Goal: Task Accomplishment & Management: Manage account settings

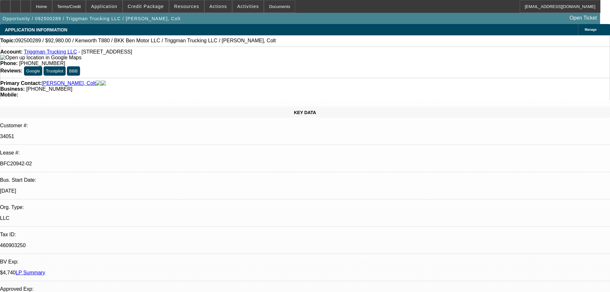
select select "0"
select select "2"
select select "0"
select select "6"
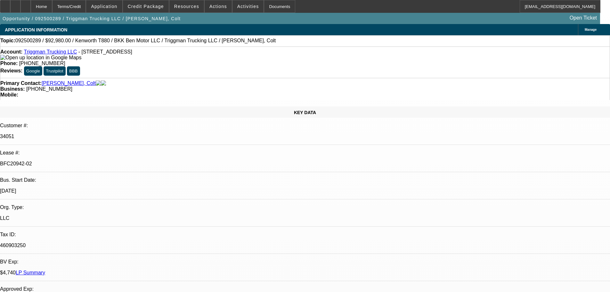
select select "0"
select select "2"
select select "0"
select select "6"
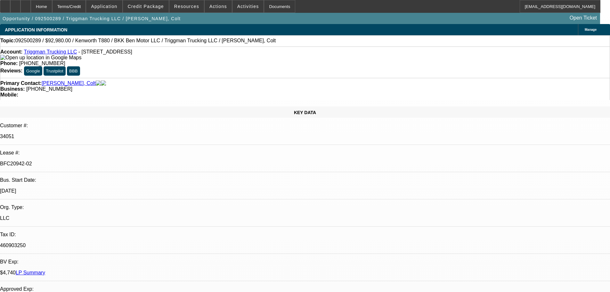
select select "0"
select select "2"
select select "0"
select select "6"
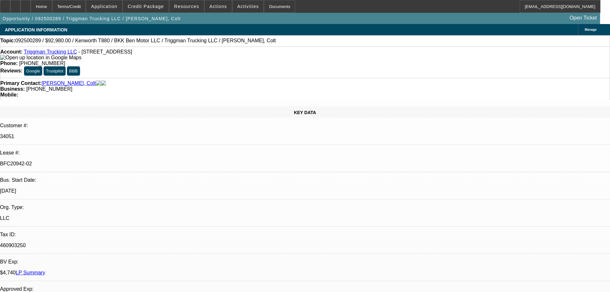
select select "0"
select select "2"
select select "0.1"
select select "4"
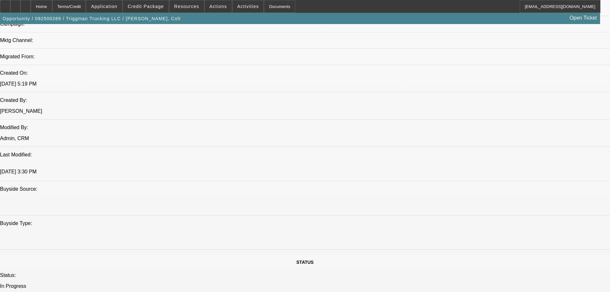
scroll to position [416, 0]
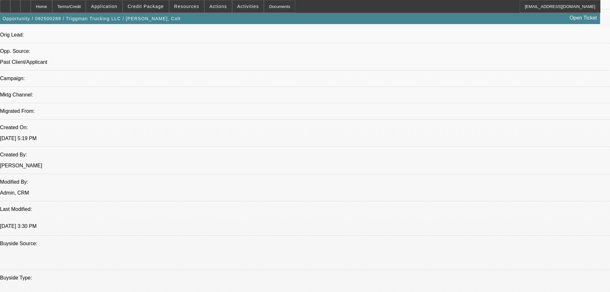
drag, startPoint x: 26, startPoint y: 93, endPoint x: 90, endPoint y: 93, distance: 63.7
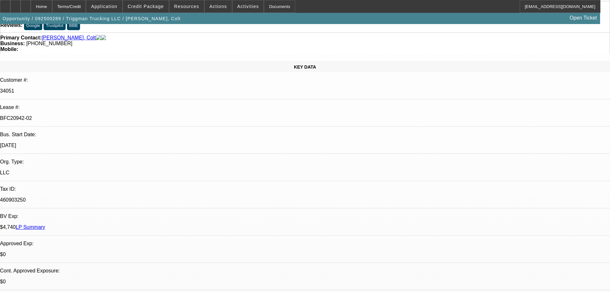
scroll to position [0, 0]
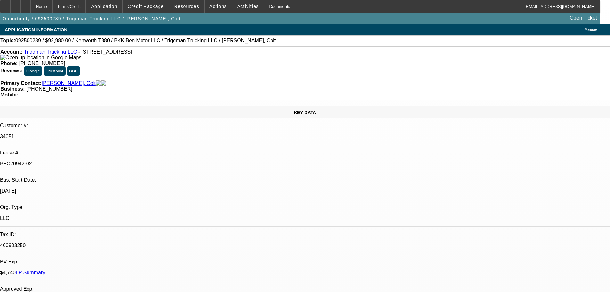
click at [10, 6] on div at bounding box center [5, 6] width 10 height 13
click at [248, 37] on div "Topic: 092500289 / $92,980.00 / Kenworth T880 / BKK Ben Motor LLC / Triggman Tr…" at bounding box center [305, 40] width 610 height 11
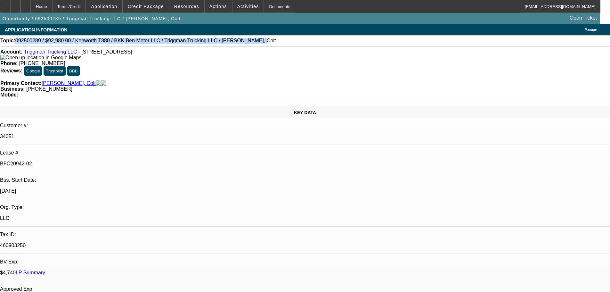
drag, startPoint x: 229, startPoint y: 40, endPoint x: 22, endPoint y: 39, distance: 207.1
click at [22, 39] on div "Topic: 092500289 / $92,980.00 / Kenworth T880 / BKK Ben Motor LLC / Triggman Tr…" at bounding box center [304, 41] width 609 height 6
click at [271, 40] on div "Topic: 092500289 / $92,980.00 / Kenworth T880 / BKK Ben Motor LLC / Triggman Tr…" at bounding box center [304, 41] width 609 height 6
drag, startPoint x: 238, startPoint y: 44, endPoint x: 23, endPoint y: 43, distance: 214.8
click at [23, 43] on div "Topic: 092500289 / $92,980.00 / Kenworth T880 / BKK Ben Motor LLC / Triggman Tr…" at bounding box center [304, 41] width 609 height 6
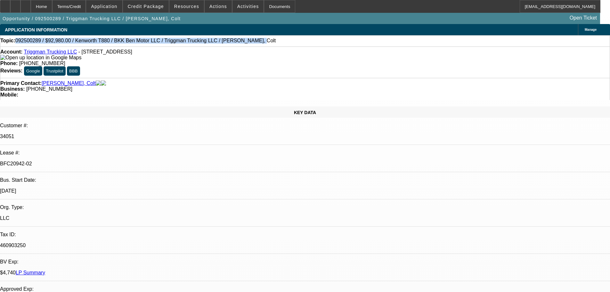
click at [255, 37] on div "Topic: 092500289 / $92,980.00 / Kenworth T880 / BKK Ben Motor LLC / Triggman Tr…" at bounding box center [305, 40] width 610 height 11
drag, startPoint x: 227, startPoint y: 43, endPoint x: 22, endPoint y: 43, distance: 204.2
click at [22, 43] on div "Topic: 092500289 / $92,980.00 / Kenworth T880 / BKK Ben Motor LLC / Triggman Tr…" at bounding box center [304, 41] width 609 height 6
click at [304, 43] on div "Topic: 092500289 / $92,980.00 / Kenworth T880 / BKK Ben Motor LLC / Triggman Tr…" at bounding box center [304, 41] width 609 height 6
drag, startPoint x: 248, startPoint y: 45, endPoint x: 22, endPoint y: 45, distance: 226.3
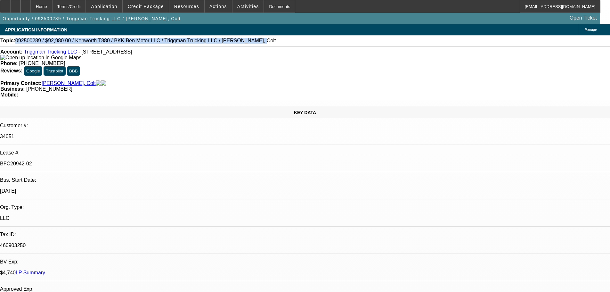
click at [22, 44] on div "Topic: 092500289 / $92,980.00 / Kenworth T880 / BKK Ben Motor LLC / Triggman Tr…" at bounding box center [304, 41] width 609 height 6
click at [263, 41] on div "Topic: 092500289 / $92,980.00 / Kenworth T880 / BKK Ben Motor LLC / Triggman Tr…" at bounding box center [304, 41] width 609 height 6
drag, startPoint x: 227, startPoint y: 40, endPoint x: 22, endPoint y: 44, distance: 204.9
click at [22, 44] on div "Topic: 092500289 / $92,980.00 / Kenworth T880 / BKK Ben Motor LLC / Triggman Tr…" at bounding box center [304, 41] width 609 height 6
click at [254, 43] on div "Topic: 092500289 / $92,980.00 / Kenworth T880 / BKK Ben Motor LLC / Triggman Tr…" at bounding box center [304, 41] width 609 height 6
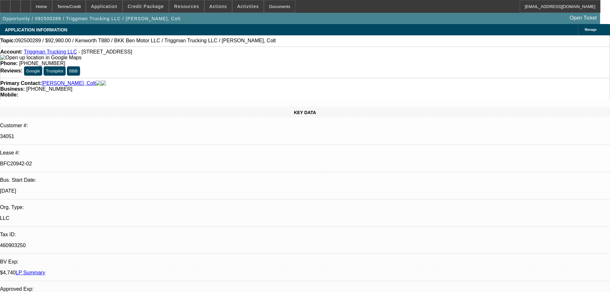
scroll to position [0, 0]
drag, startPoint x: 225, startPoint y: 41, endPoint x: 253, endPoint y: 57, distance: 32.7
click at [23, 44] on div "Topic: 092500289 / $92,980.00 / Kenworth T880 / BKK Ben Motor LLC / Triggman Tr…" at bounding box center [304, 41] width 609 height 6
click at [264, 46] on div "Topic: 092500289 / $92,980.00 / Kenworth T880 / BKK Ben Motor LLC / Triggman Tr…" at bounding box center [305, 40] width 610 height 11
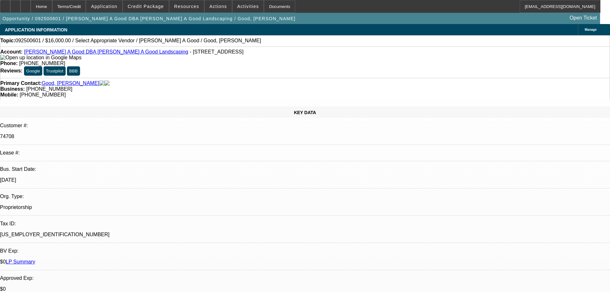
select select "0"
select select "2"
select select "0.1"
select select "4"
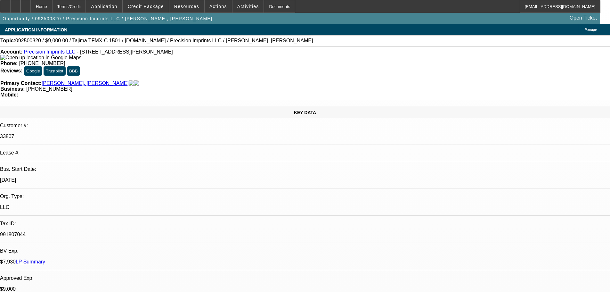
select select "0"
select select "2"
select select "0.1"
select select "4"
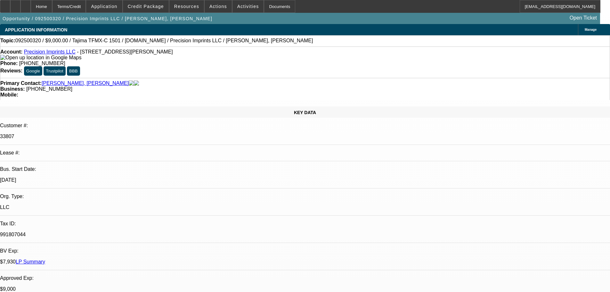
select select "0"
select select "2"
select select "0.1"
select select "4"
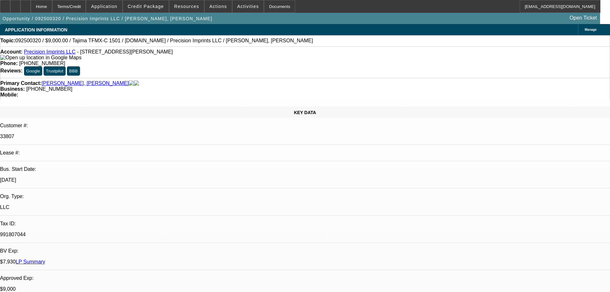
select select "0"
select select "2"
select select "0.1"
select select "4"
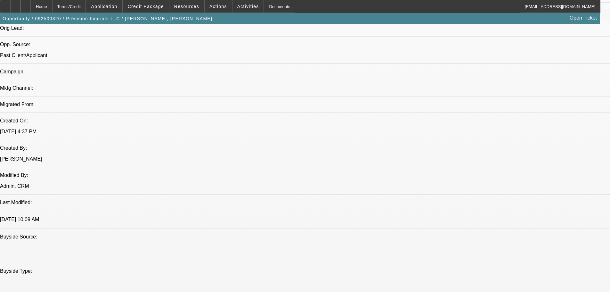
scroll to position [448, 0]
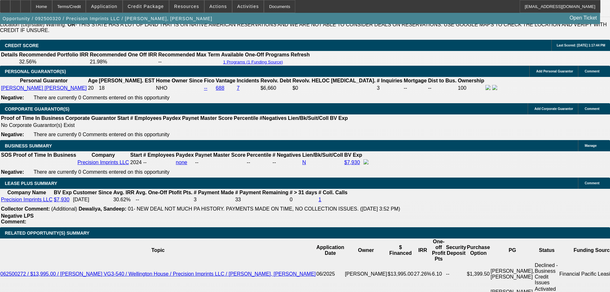
scroll to position [1088, 0]
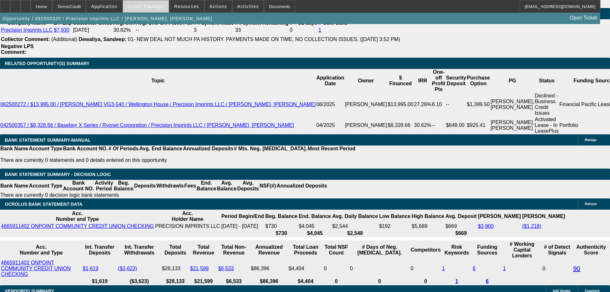
click at [144, 4] on span "Credit Package" at bounding box center [146, 6] width 36 height 5
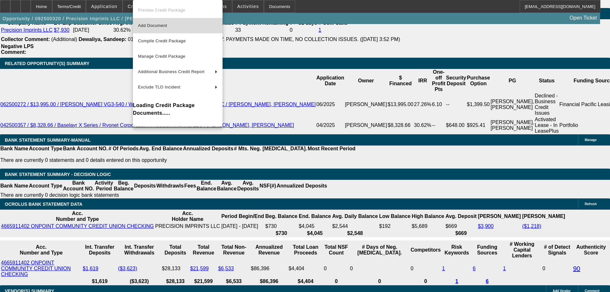
click at [155, 28] on span "Add Document" at bounding box center [177, 26] width 79 height 8
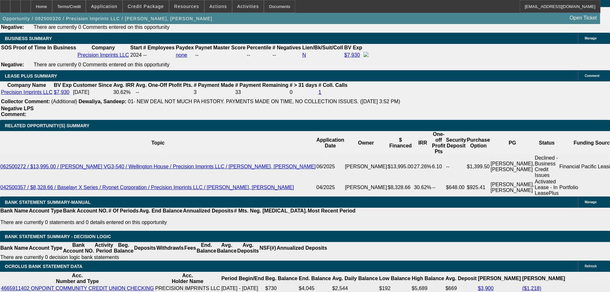
scroll to position [1024, 0]
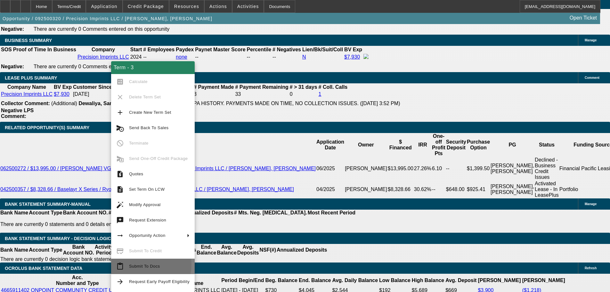
click at [134, 264] on span "Submit To Docs" at bounding box center [144, 265] width 31 height 5
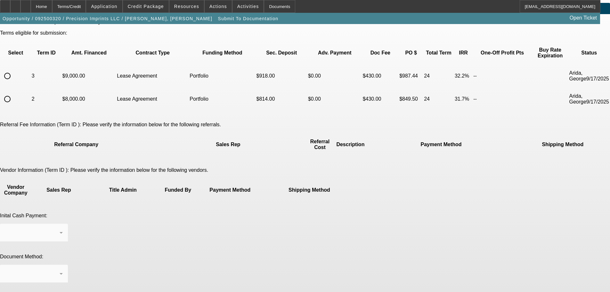
scroll to position [32, 0]
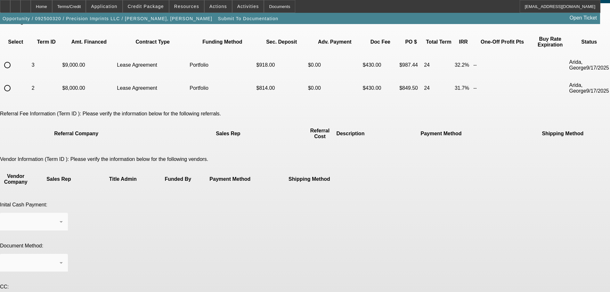
click at [14, 59] on input "radio" at bounding box center [7, 65] width 13 height 13
radio input "true"
click at [63, 213] on div "Cashiers/Certified Check" at bounding box center [34, 222] width 58 height 18
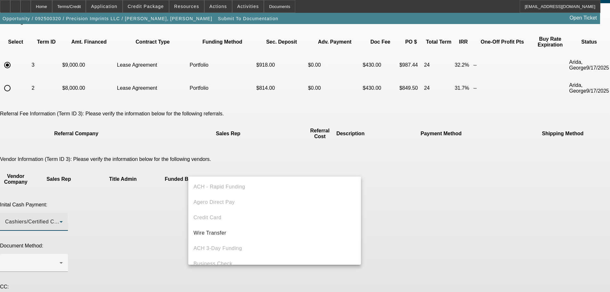
scroll to position [22, 0]
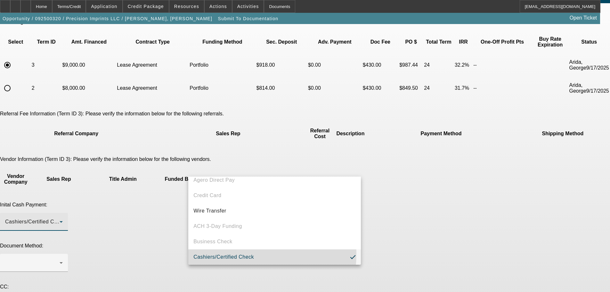
click at [218, 254] on span "Cashiers/Certified Check" at bounding box center [223, 257] width 61 height 8
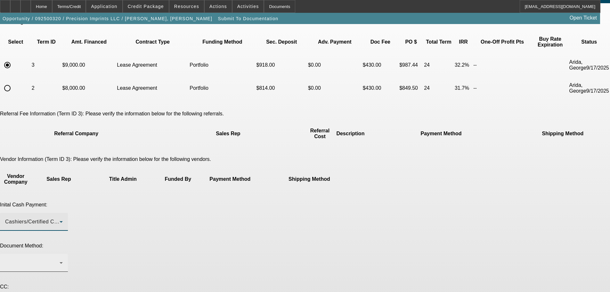
click at [63, 254] on div at bounding box center [34, 263] width 58 height 18
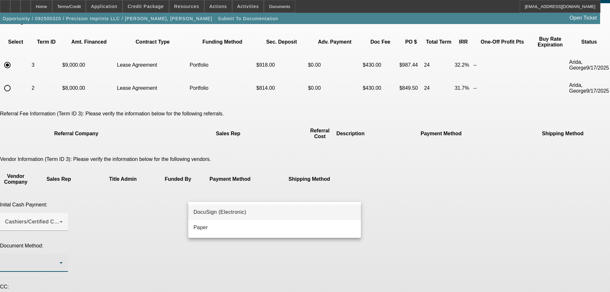
click at [223, 209] on span "DocuSign (Electronic)" at bounding box center [219, 212] width 53 height 8
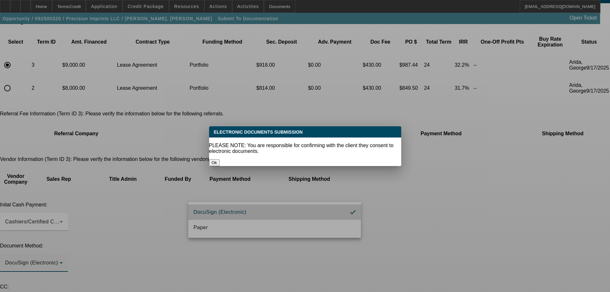
scroll to position [0, 0]
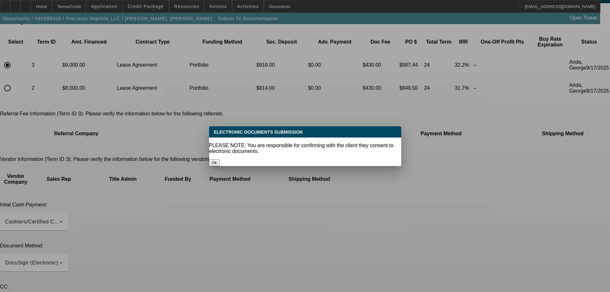
click at [220, 159] on button "Ok" at bounding box center [214, 162] width 11 height 7
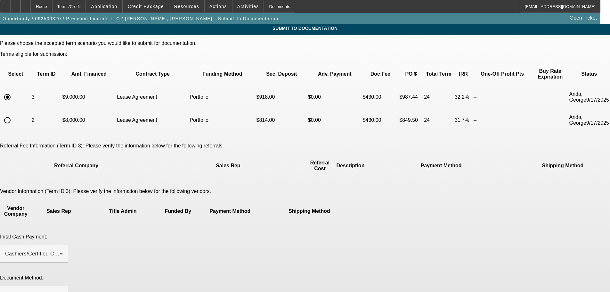
scroll to position [32, 0]
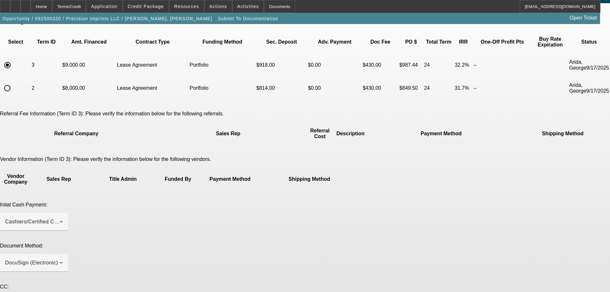
paste textarea "Customer contact - Carlos Ortega, 971-381-2852, ortega@precisionimprints.net"
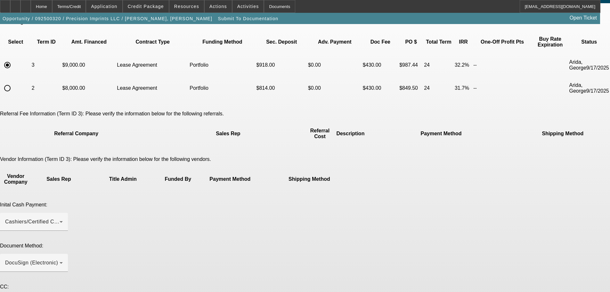
type textarea "Equip-used deal. Customer contact - Carlos Ortega, 971-381-2852, ortega@precisi…"
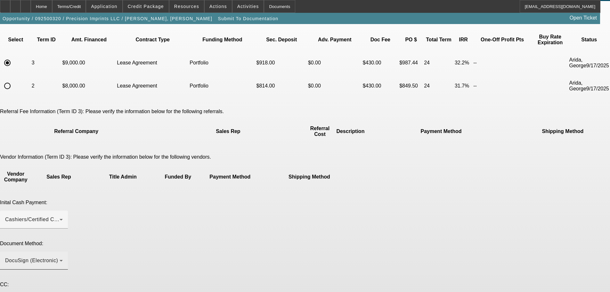
scroll to position [37, 0]
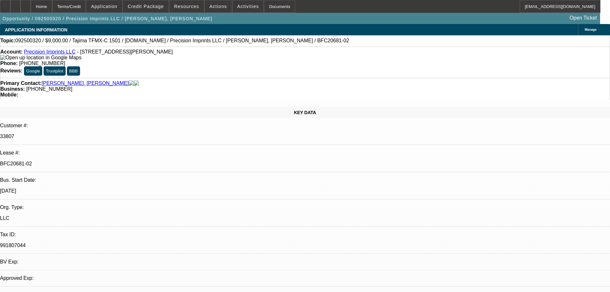
select select "0"
select select "2"
select select "0.1"
select select "4"
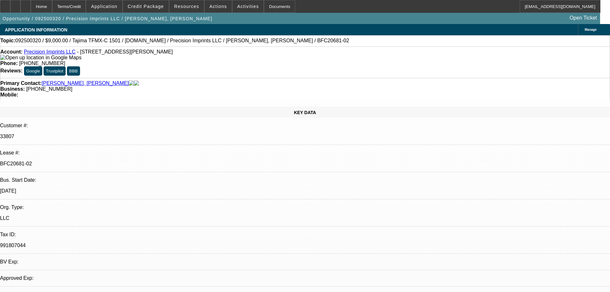
select select "0"
select select "2"
select select "0.1"
select select "4"
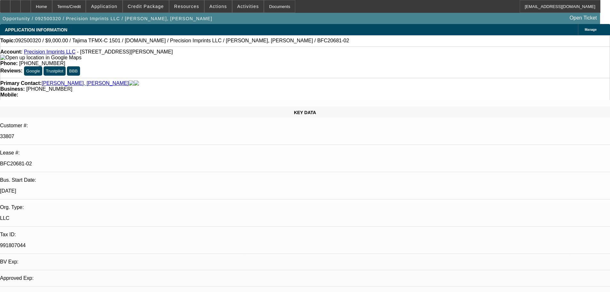
select select "0"
select select "2"
select select "0.1"
select select "4"
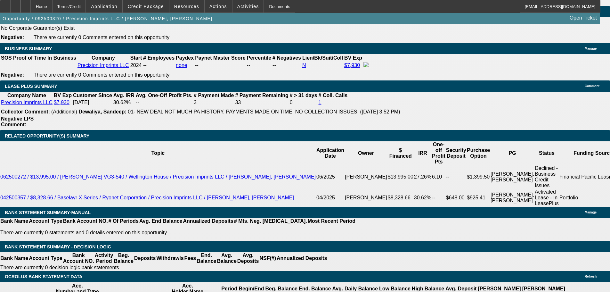
scroll to position [1027, 0]
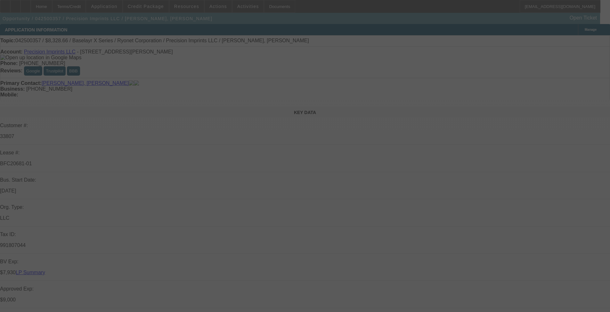
select select "0.1"
select select "2"
select select "0.1"
select select "4"
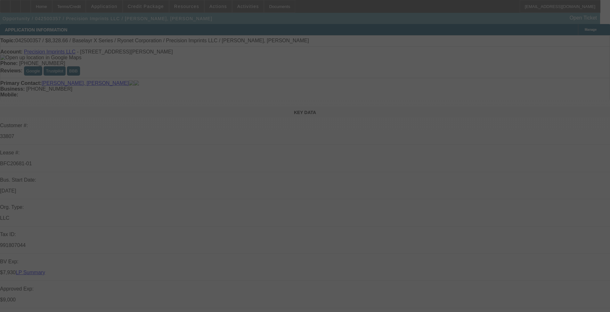
select select "0.1"
select select "2"
select select "0.1"
select select "4"
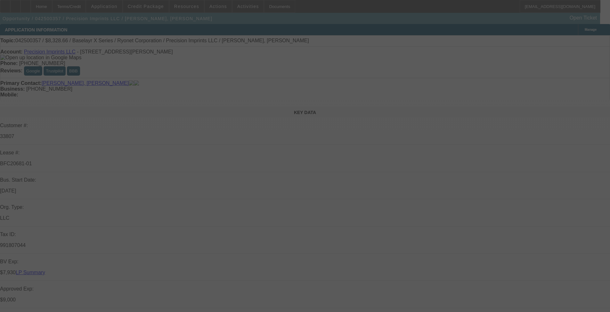
select select "2"
select select "0.1"
select select "4"
select select "0"
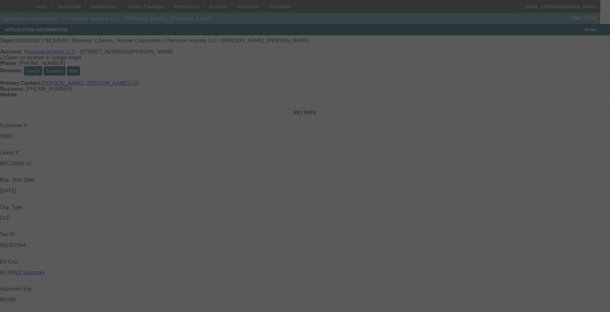
select select "0"
select select "0.1"
select select "4"
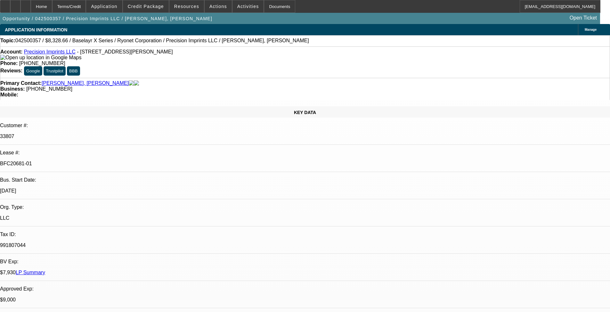
scroll to position [448, 0]
drag, startPoint x: 536, startPoint y: 216, endPoint x: 542, endPoint y: 222, distance: 8.6
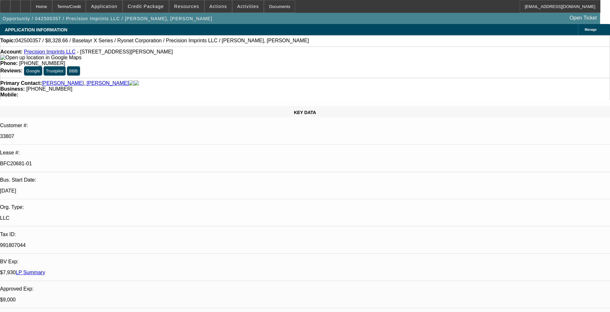
copy td "Customer contact - Carlos Ortega, 971-381-2852, ortega@precisionimprints.net"
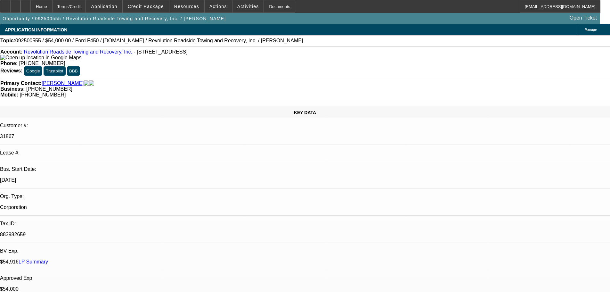
select select "0"
select select "2"
select select "0"
select select "6"
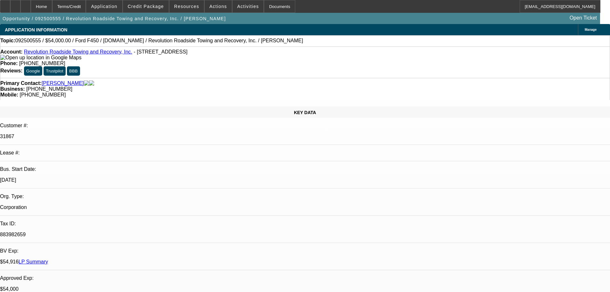
select select "0"
select select "2"
select select "0"
select select "6"
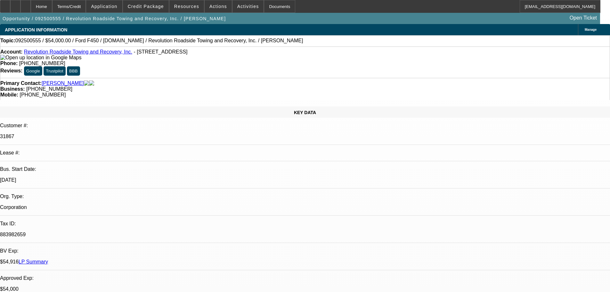
select select "0"
select select "2"
select select "0"
select select "6"
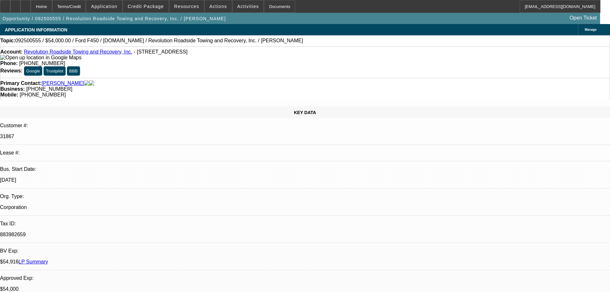
select select "0"
select select "6"
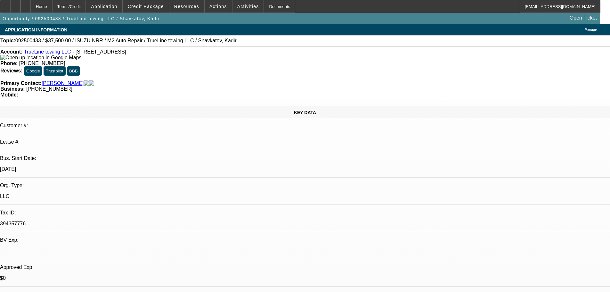
select select "0"
select select "2"
select select "0.1"
select select "4"
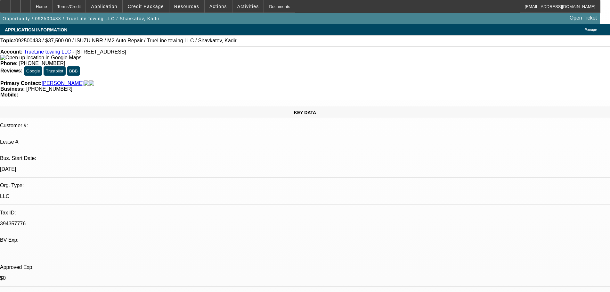
select select "0"
select select "2"
select select "0.1"
select select "4"
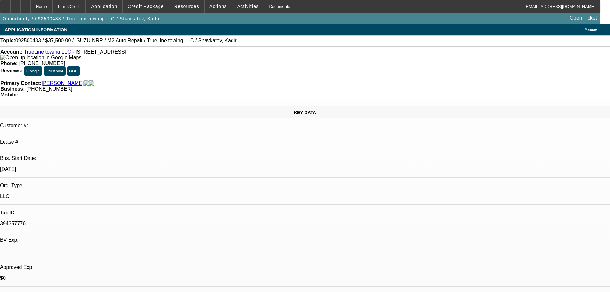
select select "0"
select select "2"
select select "0.1"
select select "4"
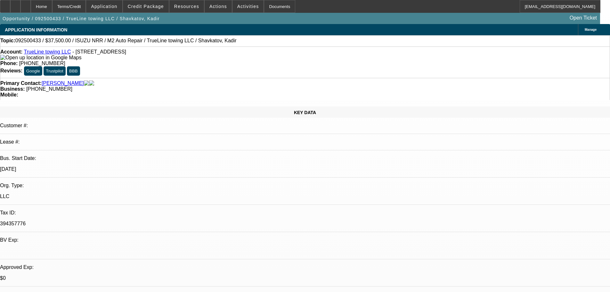
select select "0"
select select "2"
select select "0.1"
select select "4"
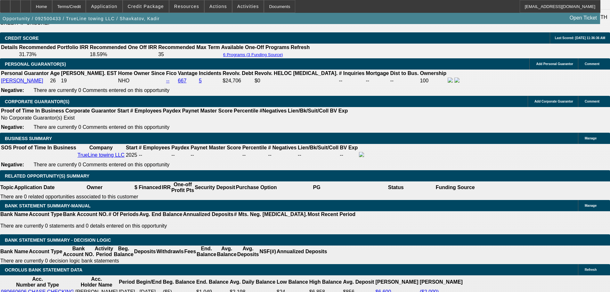
scroll to position [928, 0]
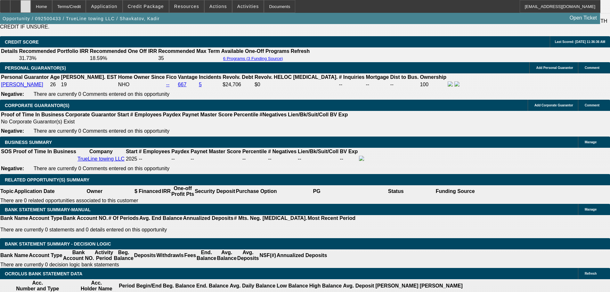
click at [31, 7] on div at bounding box center [25, 6] width 10 height 13
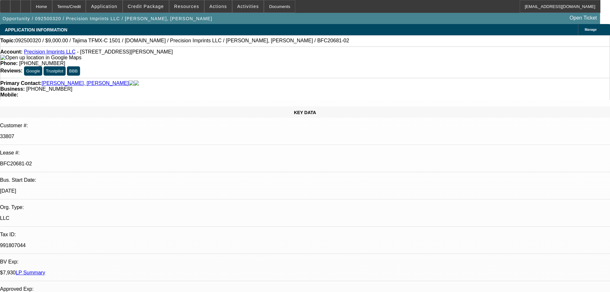
select select "0"
select select "2"
select select "0.1"
select select "4"
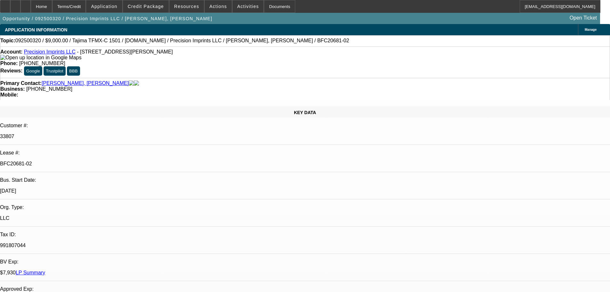
select select "0"
select select "2"
select select "0.1"
select select "4"
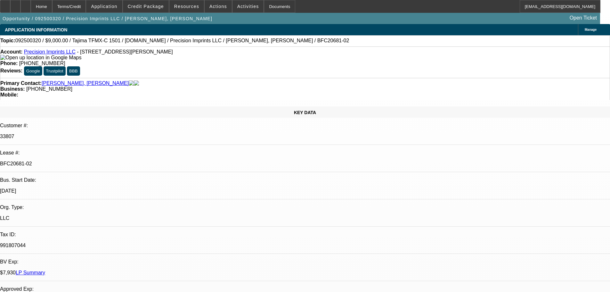
select select "0"
select select "2"
select select "0.1"
select select "4"
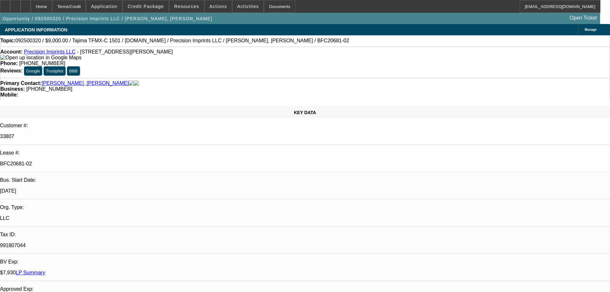
scroll to position [1027, 0]
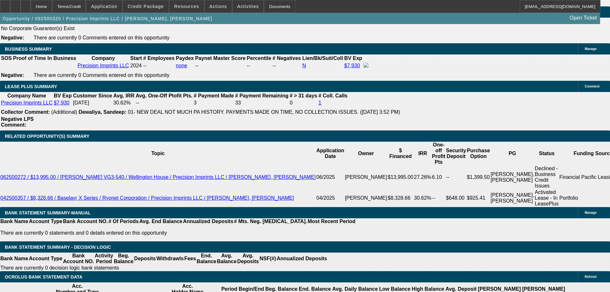
click at [31, 6] on div at bounding box center [25, 6] width 10 height 13
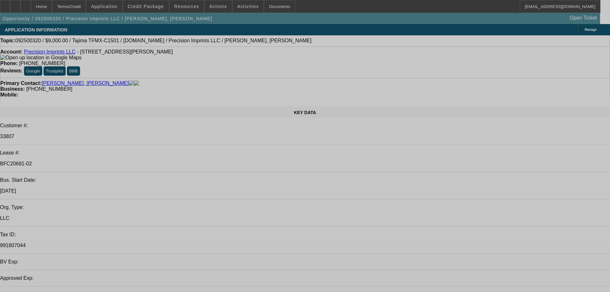
select select "0"
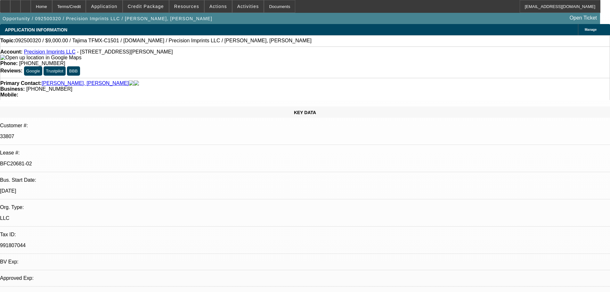
select select "2"
select select "0.1"
select select "4"
select select "0"
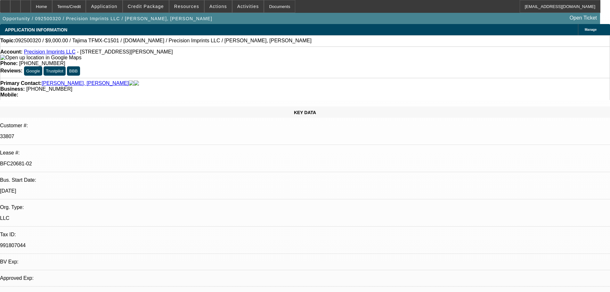
select select "2"
select select "0.1"
select select "4"
select select "0"
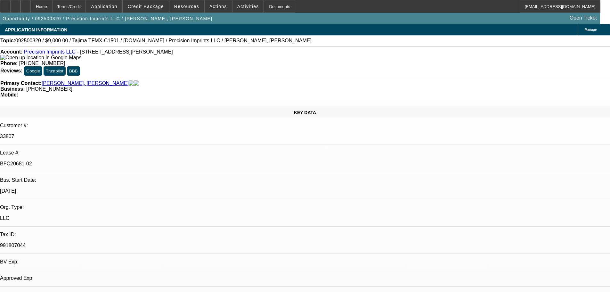
select select "2"
select select "0.1"
select select "4"
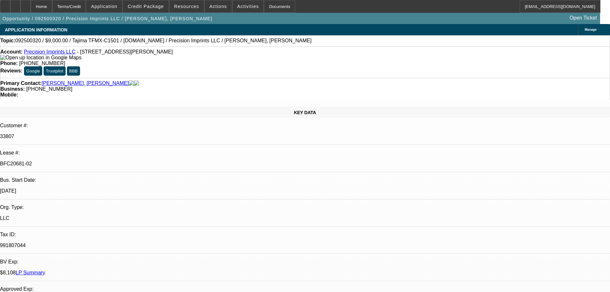
click at [31, 5] on div at bounding box center [25, 6] width 10 height 13
select select "0"
select select "2"
select select "0.1"
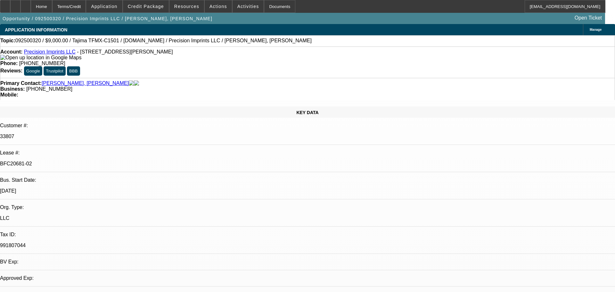
select select "0"
select select "2"
select select "0.1"
select select "0"
select select "2"
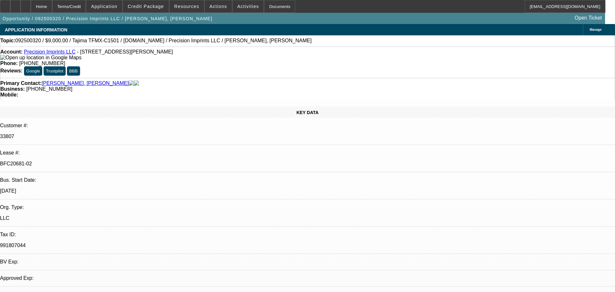
select select "0.1"
select select "1"
select select "2"
select select "4"
select select "1"
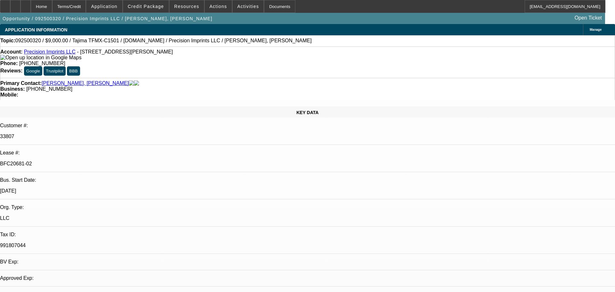
select select "2"
select select "4"
select select "1"
select select "2"
select select "4"
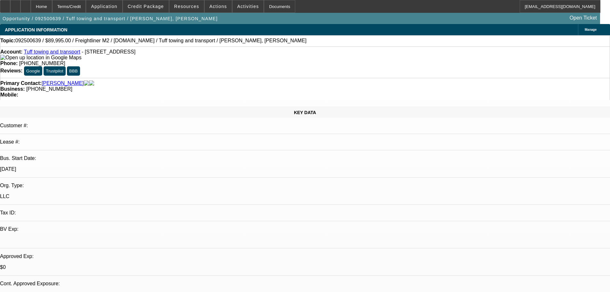
select select "0"
select select "2"
select select "0.1"
select select "4"
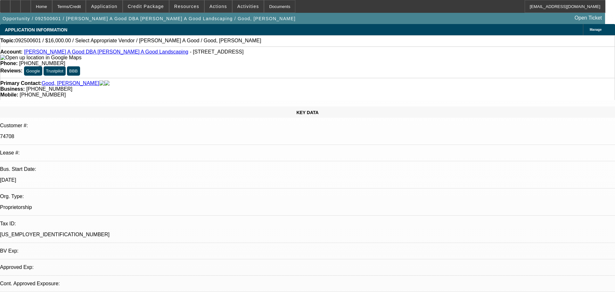
select select "0"
select select "2"
select select "0.1"
select select "1"
select select "2"
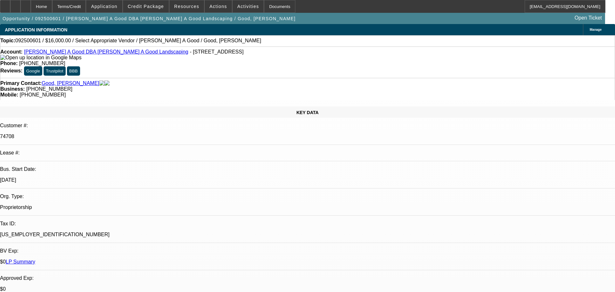
select select "4"
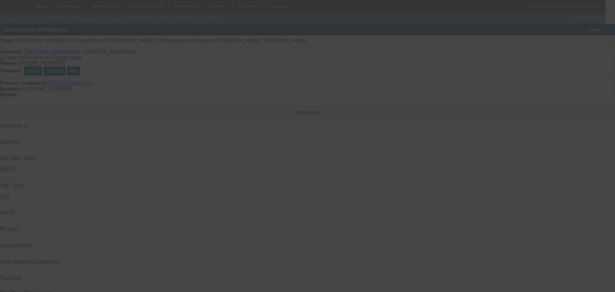
select select "0"
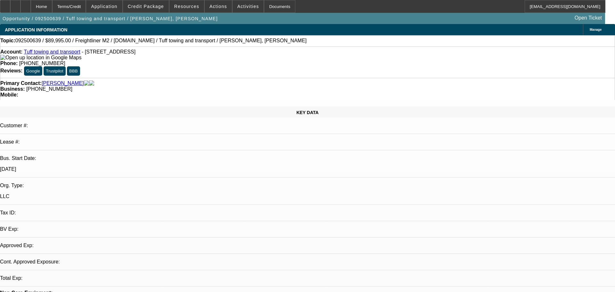
select select "2"
select select "0.1"
select select "1"
select select "2"
select select "4"
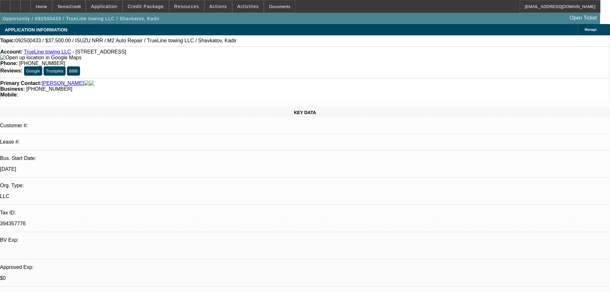
select select "0"
select select "2"
select select "0.1"
select select "4"
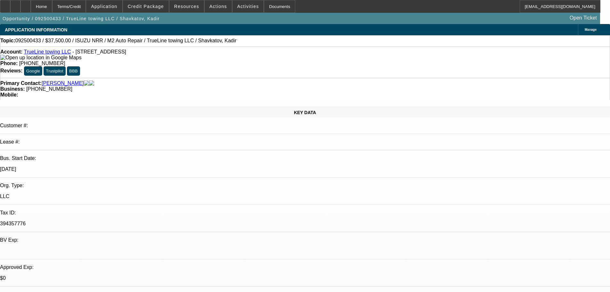
select select "0"
select select "2"
select select "0.1"
select select "4"
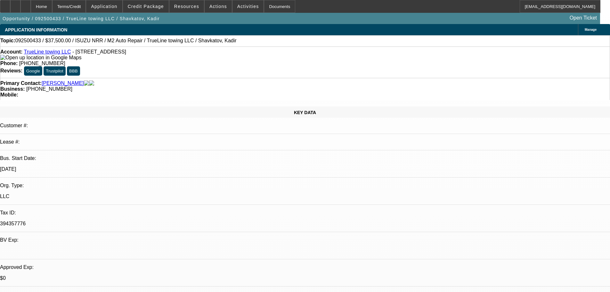
select select "0"
select select "2"
select select "0.1"
select select "4"
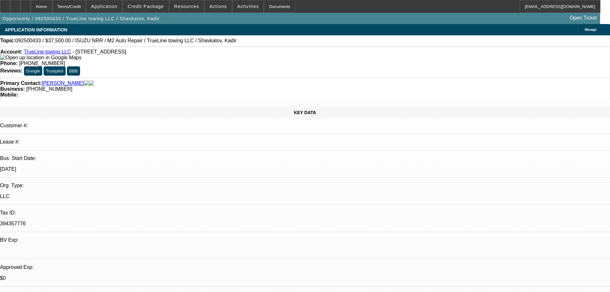
select select "0"
select select "2"
select select "0.1"
select select "4"
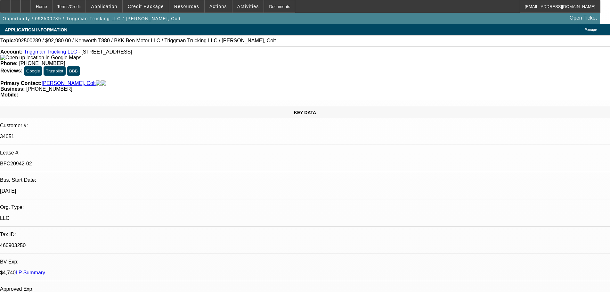
select select "0"
select select "2"
select select "0"
select select "6"
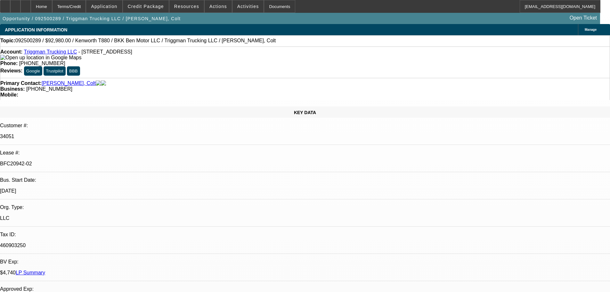
select select "0"
select select "2"
select select "0"
select select "6"
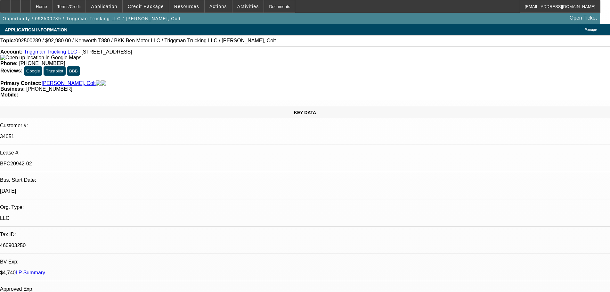
select select "0"
select select "2"
select select "0"
select select "6"
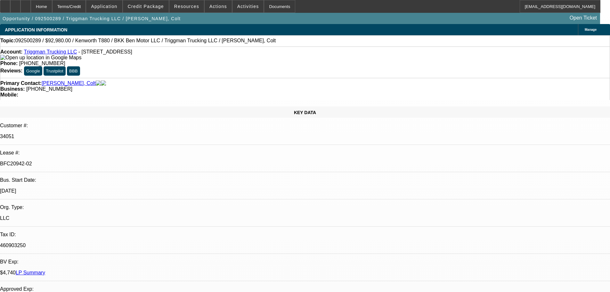
select select "0"
select select "2"
select select "0.1"
select select "4"
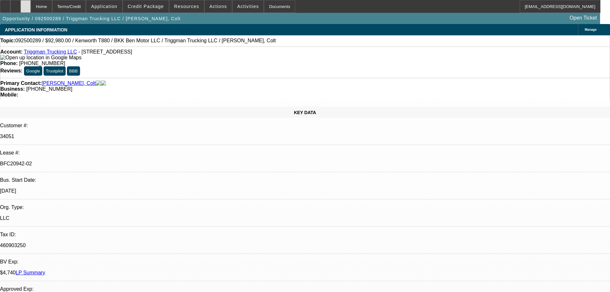
click at [26, 4] on icon at bounding box center [26, 4] width 0 height 0
select select "0"
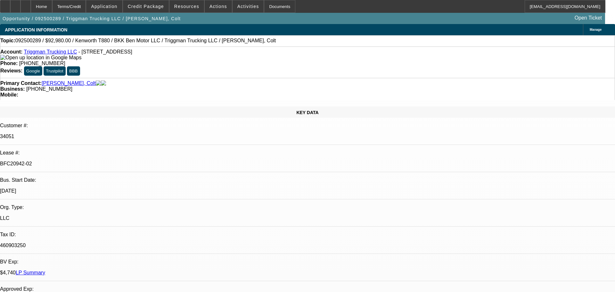
select select "0"
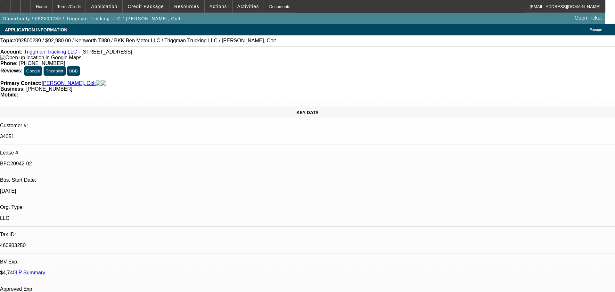
select select "0"
select select "0.1"
select select "1"
select select "2"
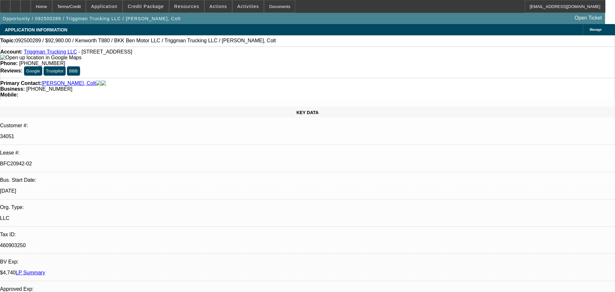
select select "6"
select select "1"
select select "2"
select select "6"
select select "1"
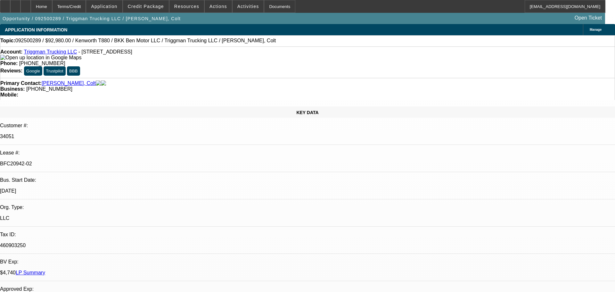
select select "2"
select select "6"
select select "1"
select select "2"
select select "4"
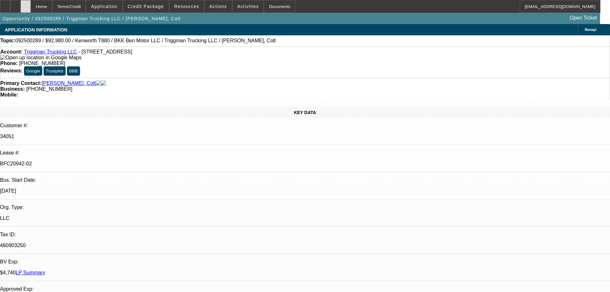
click at [31, 4] on div at bounding box center [25, 6] width 10 height 13
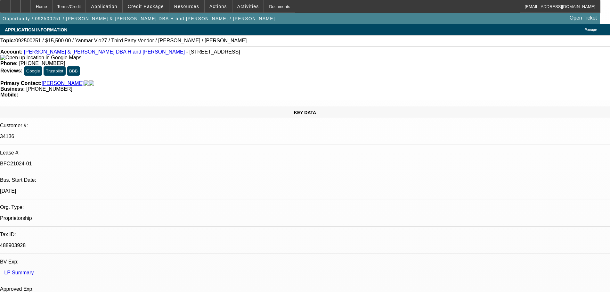
select select "0"
select select "6"
select select "0"
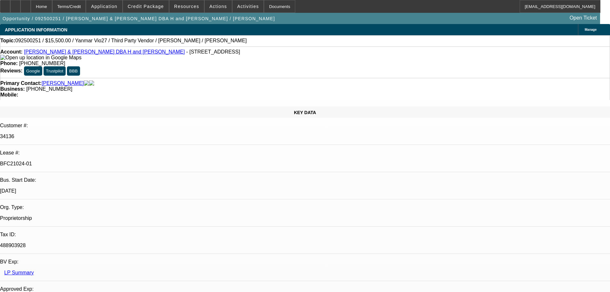
select select "0"
select select "6"
select select "0"
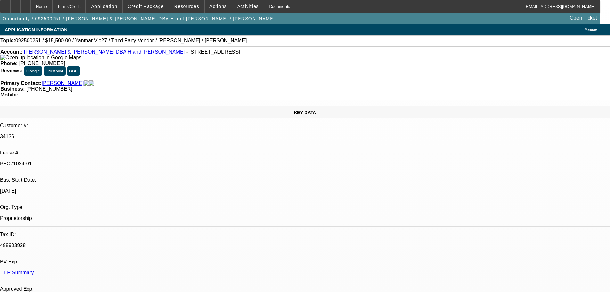
select select "0"
select select "6"
select select "0"
select select "0.1"
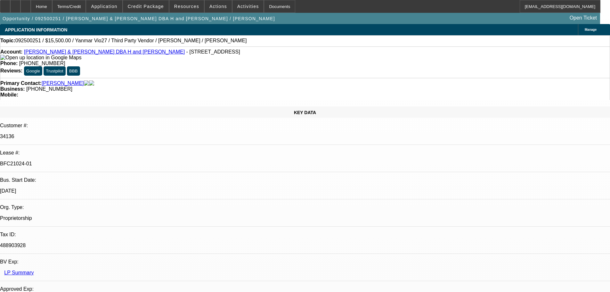
select select "4"
click at [26, 4] on icon at bounding box center [26, 4] width 0 height 0
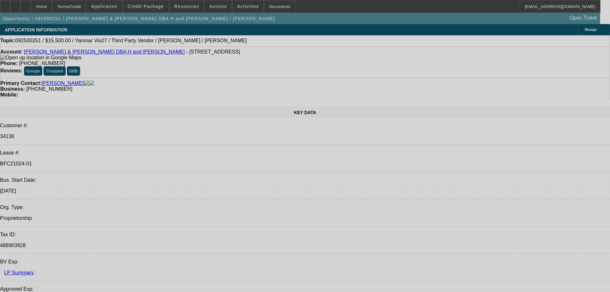
select select "0"
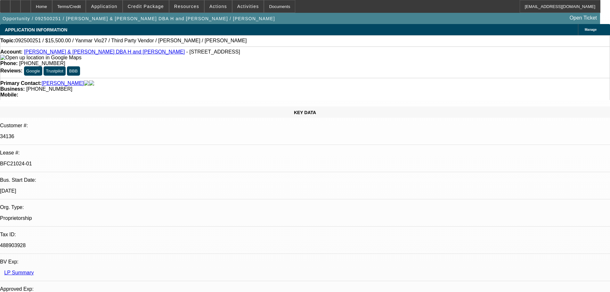
select select "0"
select select "6"
select select "0"
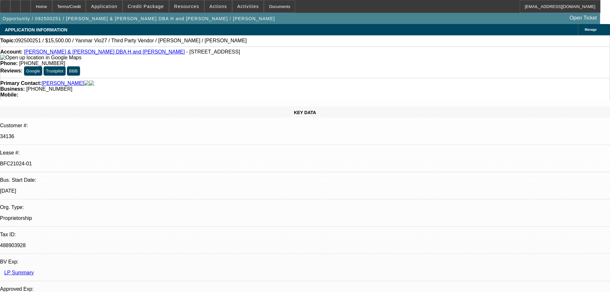
select select "0"
select select "6"
select select "0"
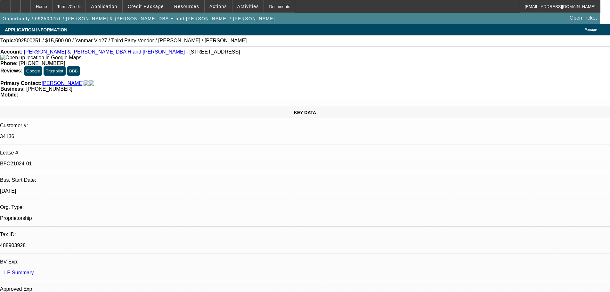
select select "6"
select select "0"
select select "0.1"
select select "4"
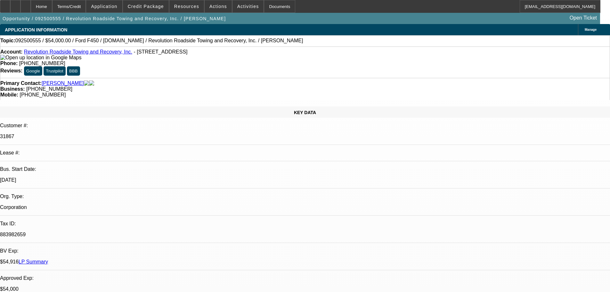
select select "0"
select select "2"
select select "0"
select select "6"
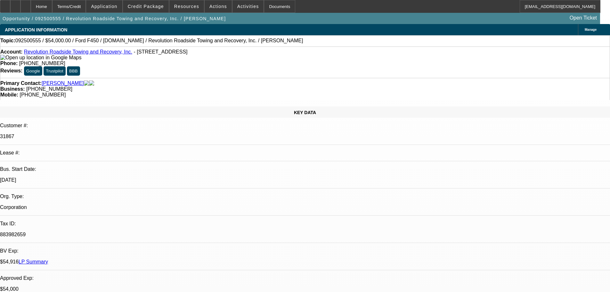
select select "0"
select select "2"
select select "0"
select select "6"
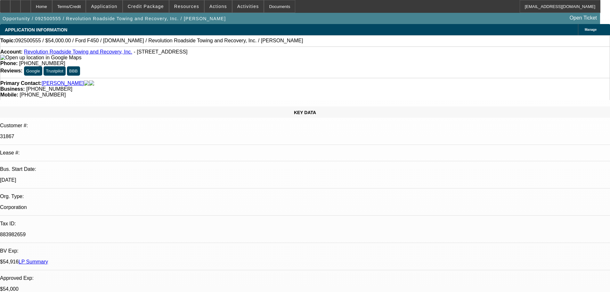
select select "0"
select select "2"
select select "0"
select select "6"
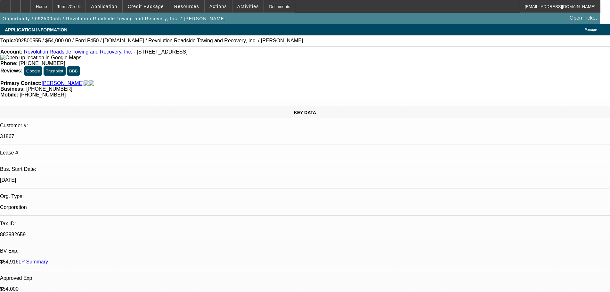
select select "0"
select select "6"
click at [31, 2] on div at bounding box center [25, 6] width 10 height 13
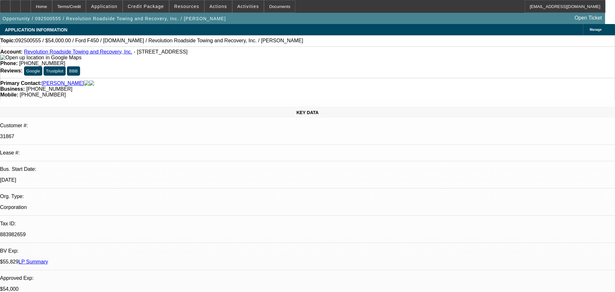
select select "0"
select select "2"
select select "0"
select select "2"
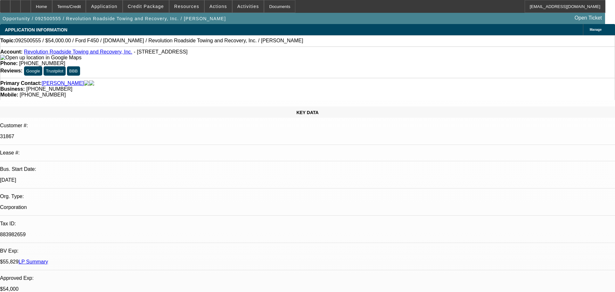
select select "0"
select select "2"
select select "0"
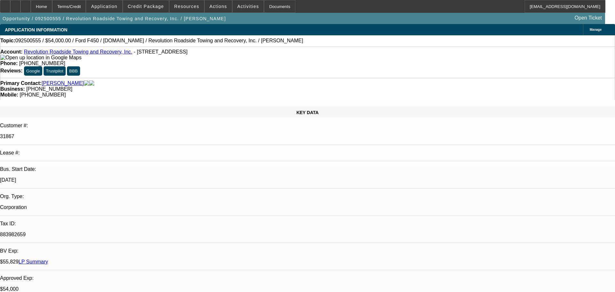
select select "0"
select select "1"
select select "2"
select select "6"
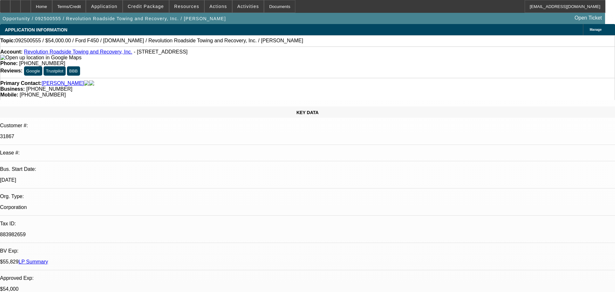
select select "1"
select select "2"
select select "6"
select select "1"
select select "2"
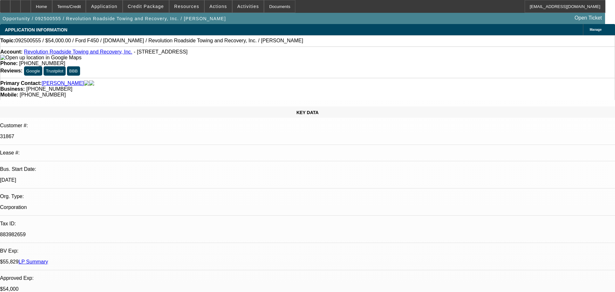
select select "6"
select select "1"
select select "6"
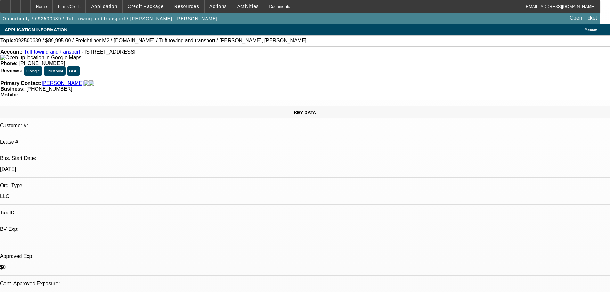
select select "0"
select select "2"
select select "0.1"
select select "4"
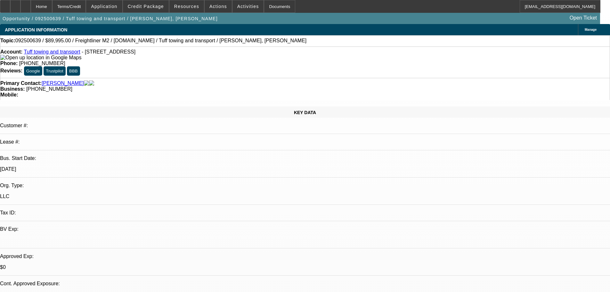
click at [31, 8] on div at bounding box center [25, 6] width 10 height 13
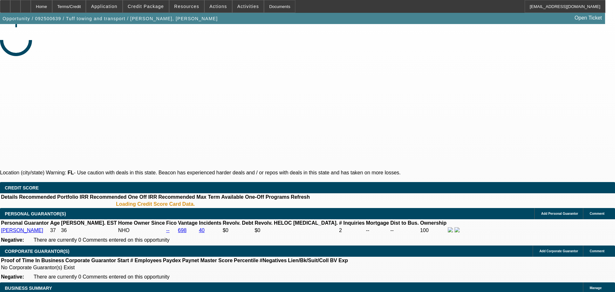
select select "0"
select select "2"
select select "0.1"
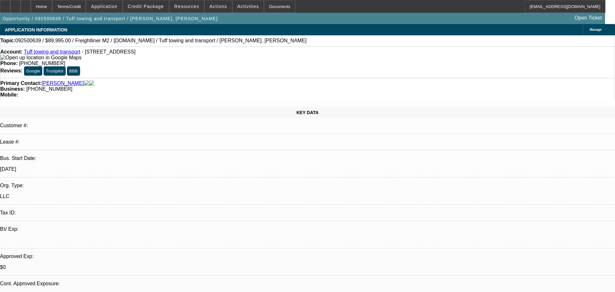
select select "1"
select select "2"
select select "4"
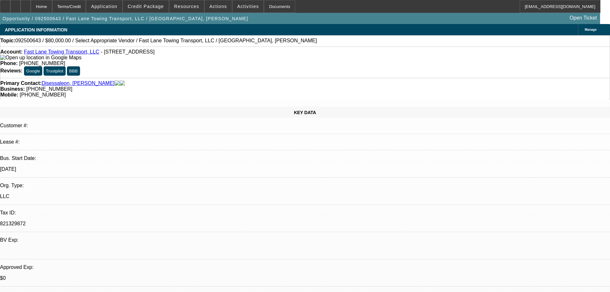
select select "0"
select select "2"
select select "0.1"
select select "4"
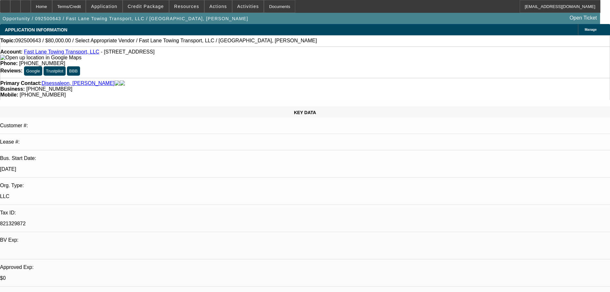
click at [31, 5] on div at bounding box center [25, 6] width 10 height 13
select select "0"
select select "2"
select select "0.1"
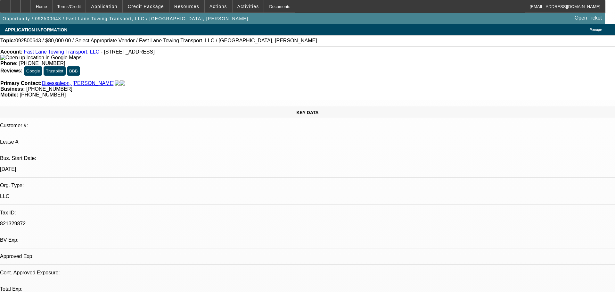
select select "4"
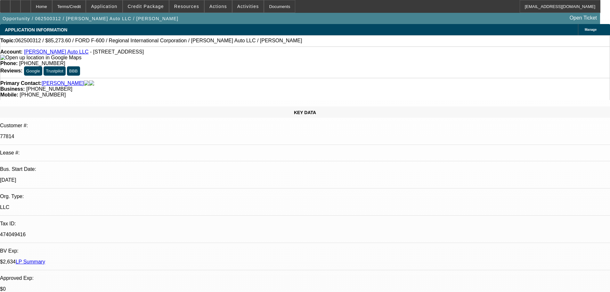
select select "0"
select select "6"
select select "0"
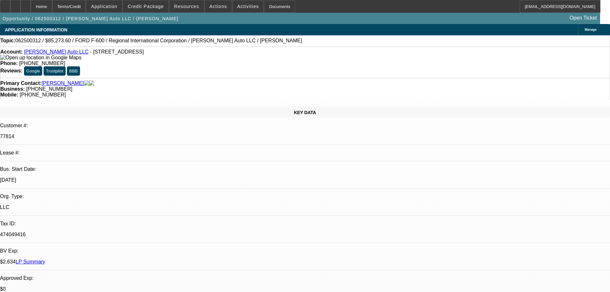
select select "0"
select select "6"
select select "0.1"
select select "0"
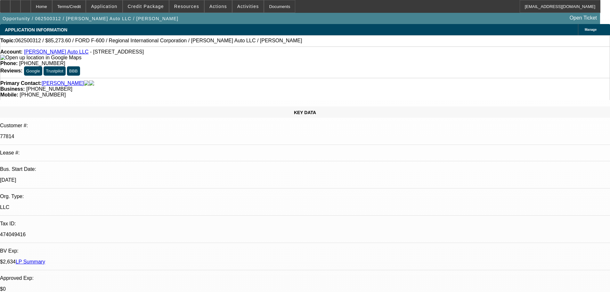
select select "2"
select select "0"
select select "6"
select select "0.1"
select select "0"
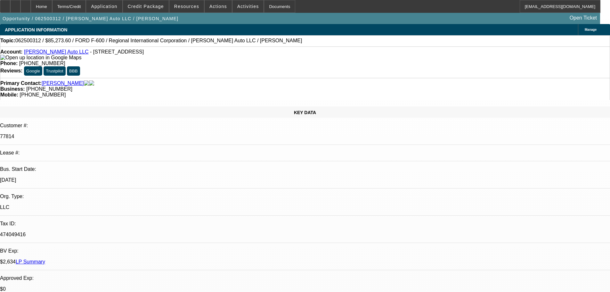
select select "2"
select select "0"
select select "6"
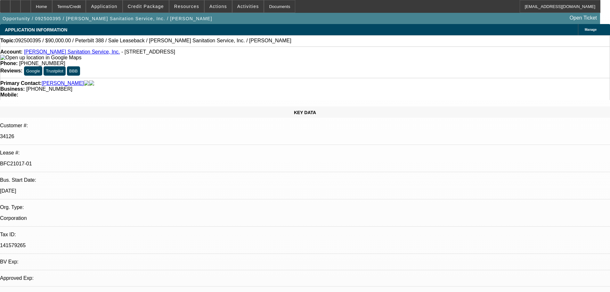
select select "0"
select select "2"
select select "0"
select select "6"
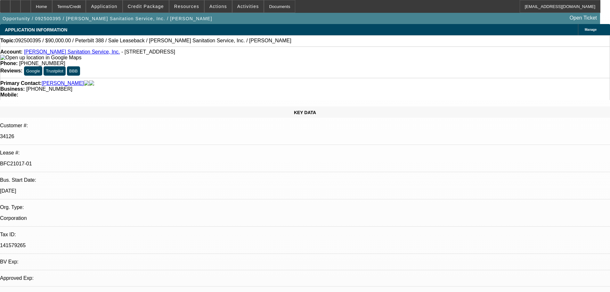
select select "0"
select select "2"
select select "0"
select select "6"
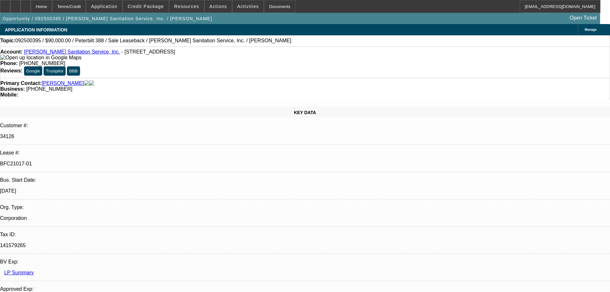
scroll to position [96, 0]
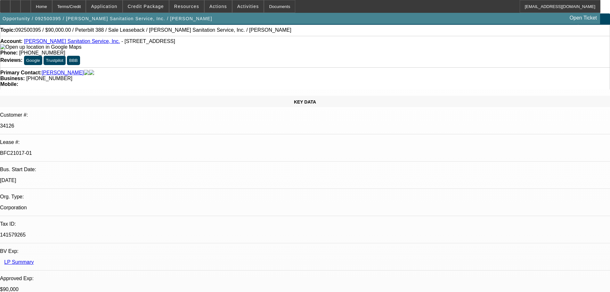
scroll to position [0, 0]
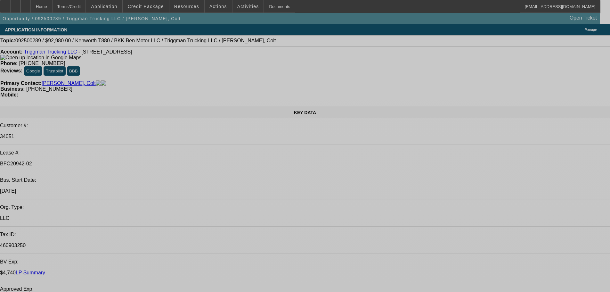
select select "0"
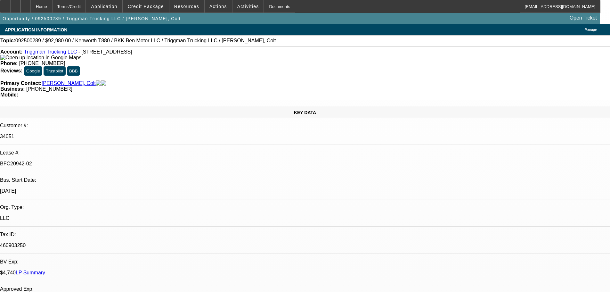
select select "0"
select select "2"
select select "0"
select select "6"
select select "0"
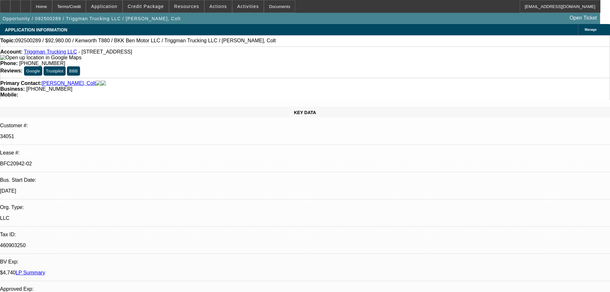
select select "0"
select select "2"
select select "0"
select select "6"
select select "0"
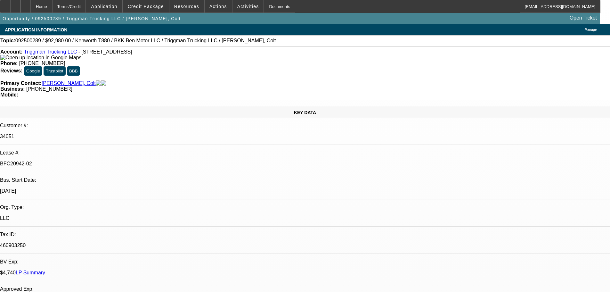
select select "0"
select select "2"
select select "0"
select select "6"
select select "0"
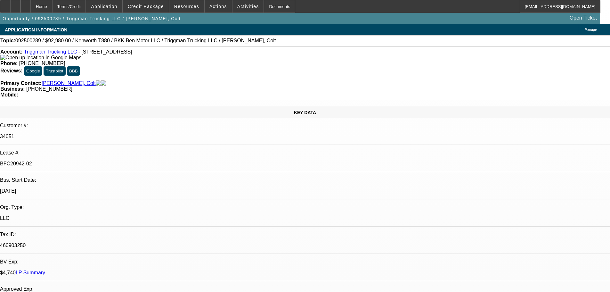
select select "0"
select select "2"
select select "0.1"
select select "4"
click at [285, 36] on div "Topic: 092500289 / $92,980.00 / Kenworth T880 / BKK Ben Motor LLC / Triggman Tr…" at bounding box center [305, 40] width 610 height 11
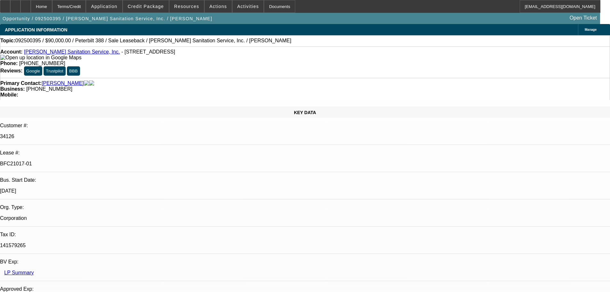
select select "0"
select select "2"
select select "0"
select select "6"
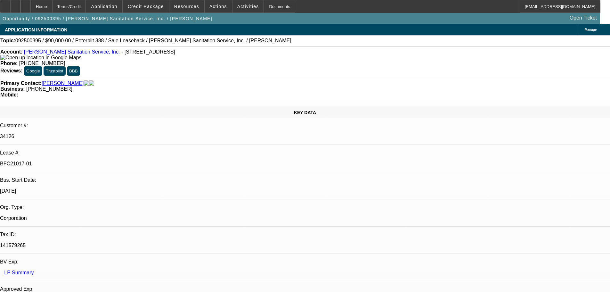
select select "0"
select select "2"
select select "0"
select select "6"
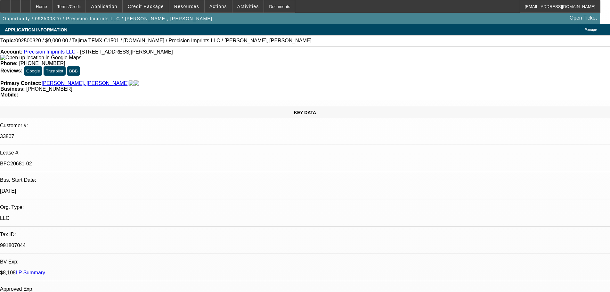
select select "0"
select select "2"
select select "0.1"
select select "4"
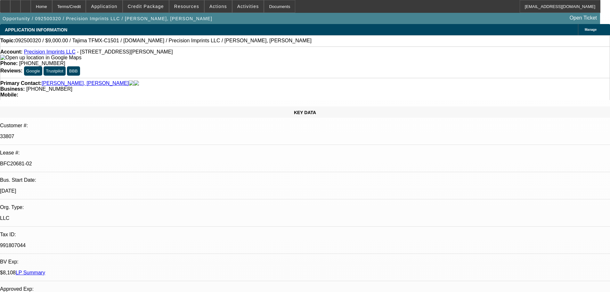
select select "0"
select select "2"
select select "0.1"
select select "4"
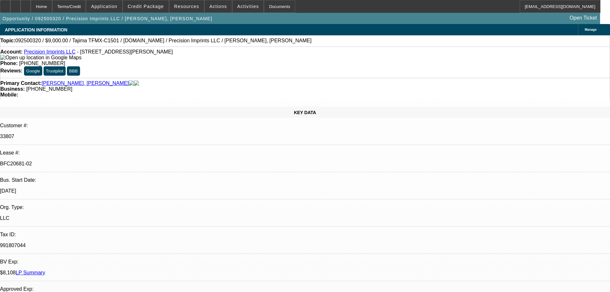
select select "0"
select select "2"
select select "0.1"
select select "4"
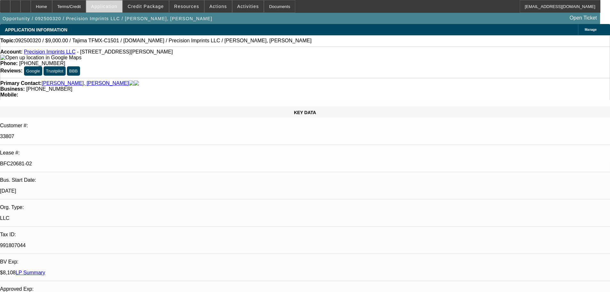
click at [112, 7] on span "Application" at bounding box center [104, 6] width 26 height 5
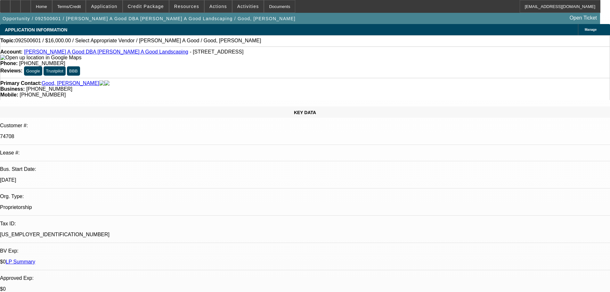
select select "0"
select select "2"
select select "0.1"
select select "4"
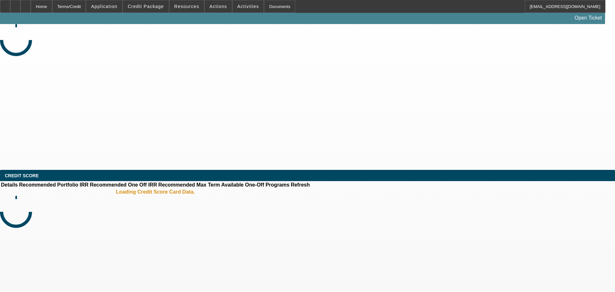
select select "0"
select select "2"
select select "0"
select select "6"
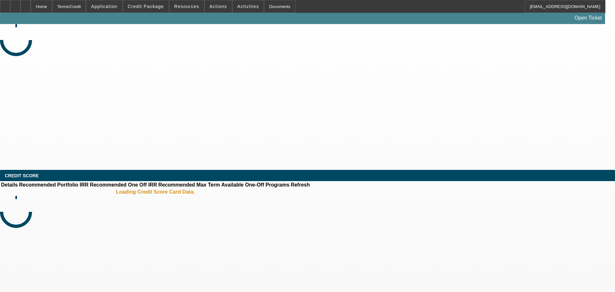
select select "0"
select select "2"
select select "0"
select select "6"
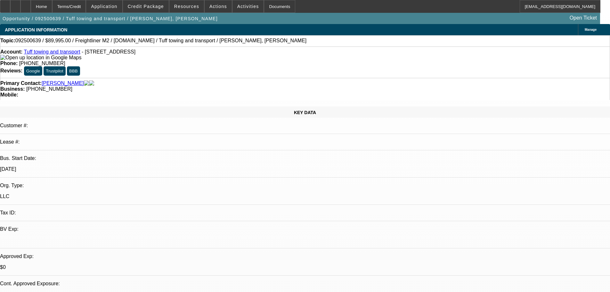
select select "0"
select select "2"
select select "0.1"
select select "4"
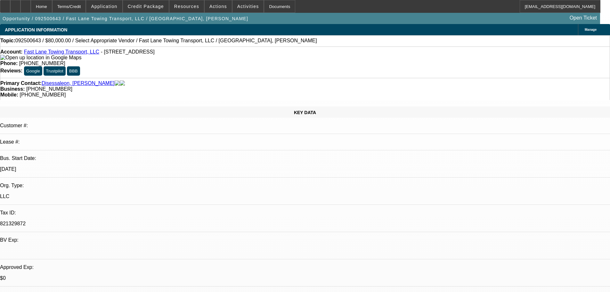
select select "0"
select select "2"
select select "0.1"
select select "4"
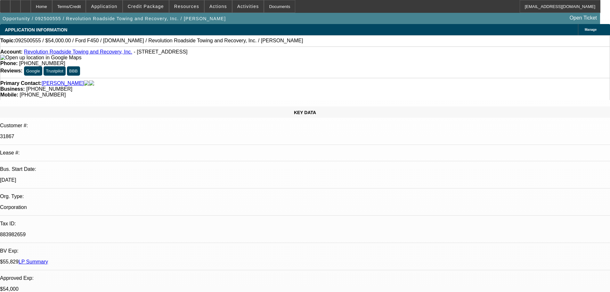
select select "0"
select select "2"
select select "0"
select select "6"
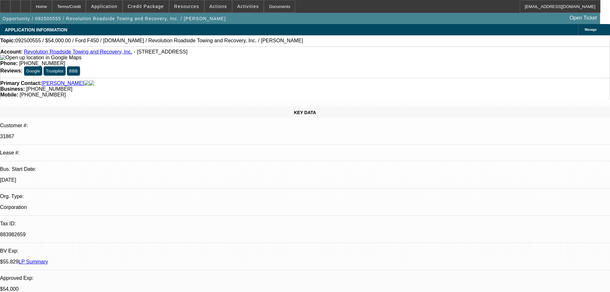
select select "0"
select select "2"
select select "0"
select select "6"
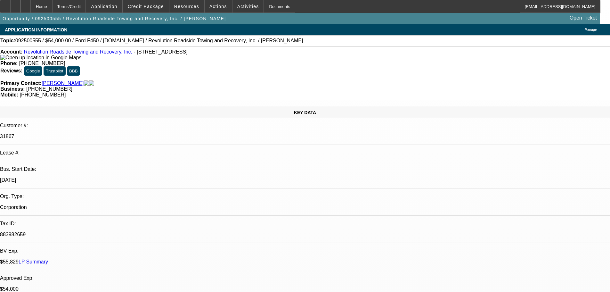
select select "0"
select select "2"
select select "0"
select select "6"
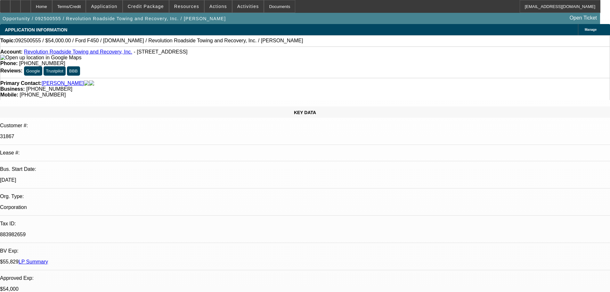
select select "0"
select select "6"
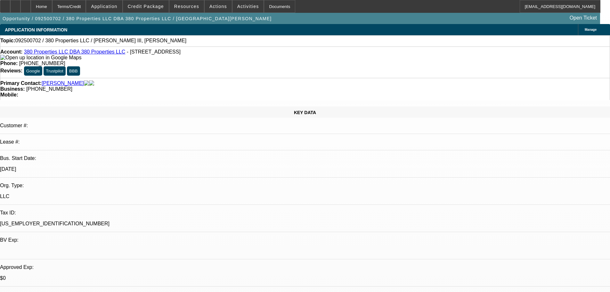
select select "0"
select select "2"
select select "0.1"
select select "4"
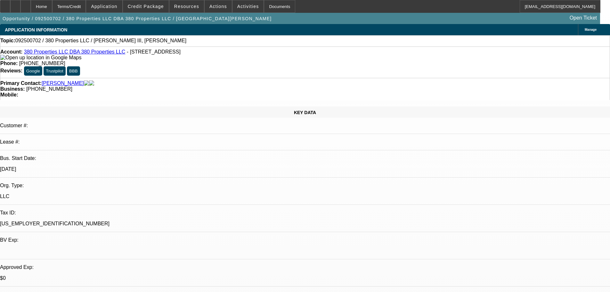
click at [273, 46] on div "Topic: 092500702 / 380 Properties LLC / [PERSON_NAME] III, [PERSON_NAME]" at bounding box center [305, 40] width 610 height 11
